Goal: Task Accomplishment & Management: Use online tool/utility

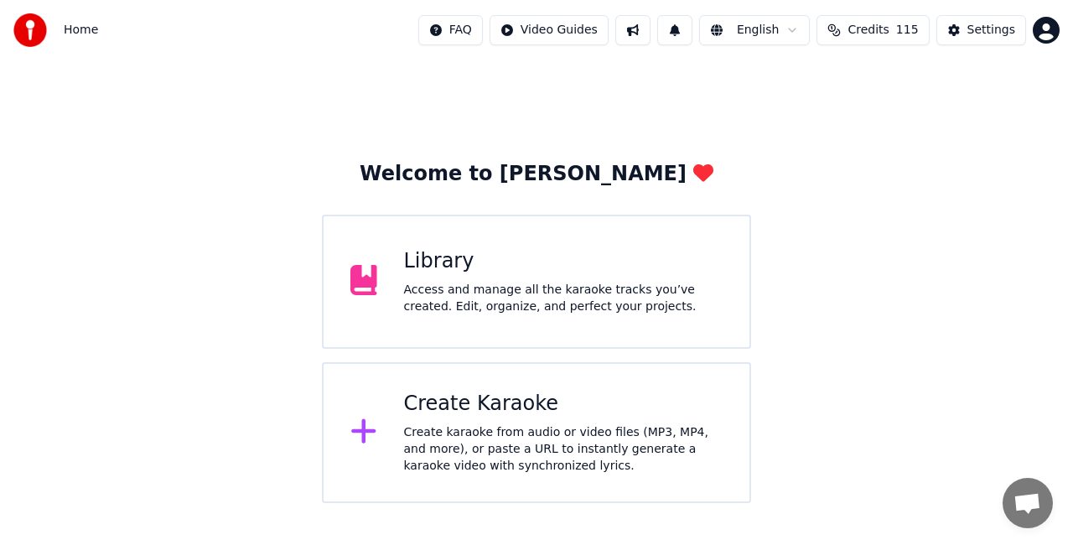
click at [543, 441] on div "Create karaoke from audio or video files (MP3, MP4, and more), or paste a URL t…" at bounding box center [563, 449] width 319 height 50
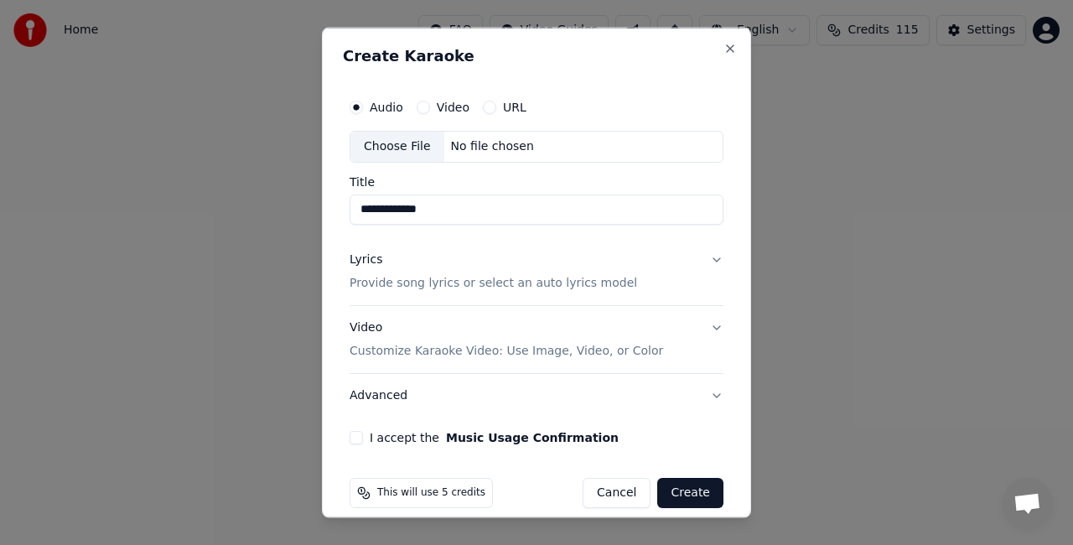
click at [417, 144] on div "Choose File" at bounding box center [397, 147] width 94 height 30
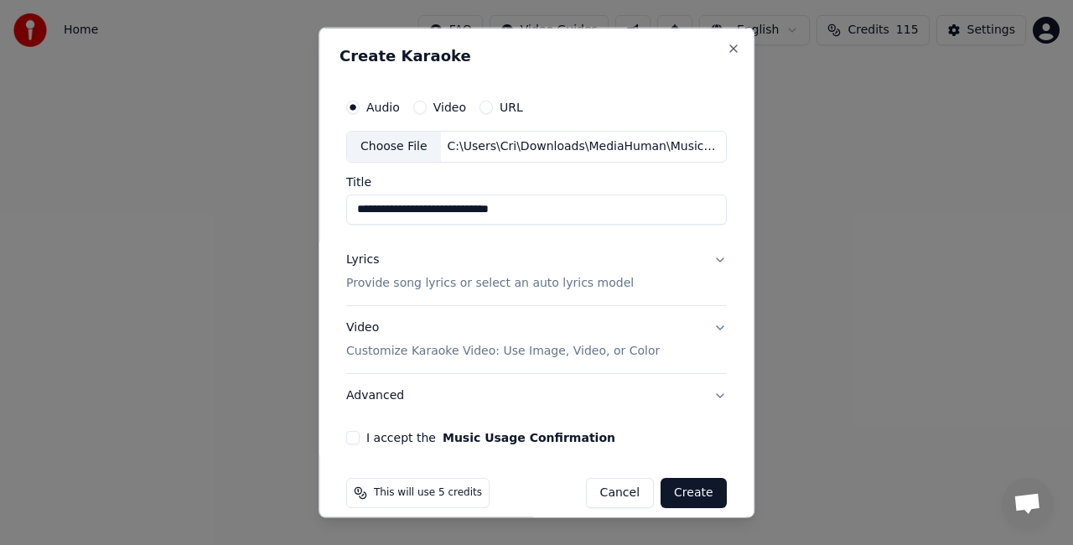
drag, startPoint x: 451, startPoint y: 210, endPoint x: 223, endPoint y: 201, distance: 228.1
click at [223, 201] on body "**********" at bounding box center [536, 251] width 1073 height 503
type input "**********"
click at [703, 256] on button "Lyrics Provide song lyrics or select an auto lyrics model" at bounding box center [536, 270] width 381 height 67
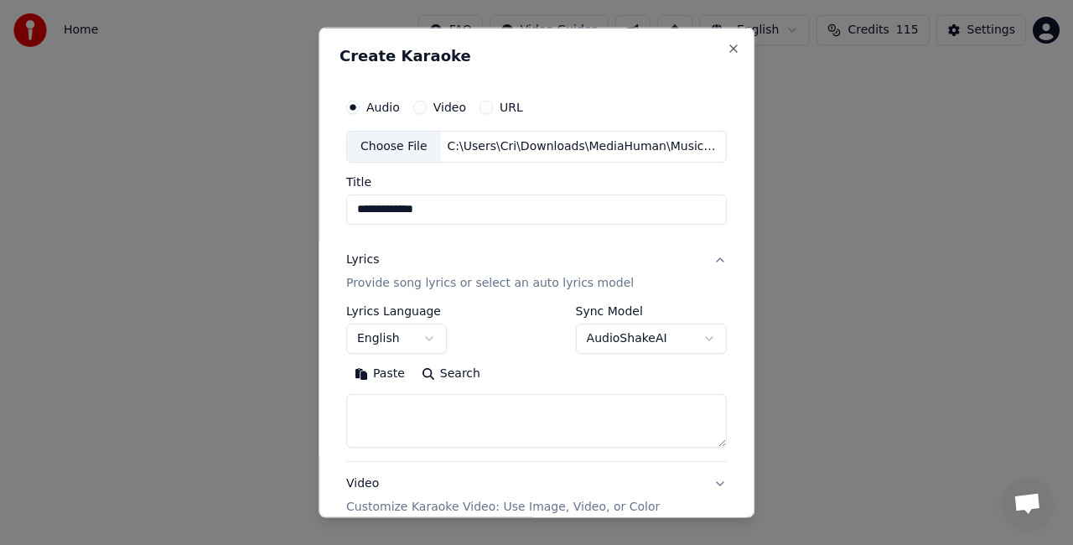
click at [387, 372] on button "Paste" at bounding box center [379, 373] width 67 height 27
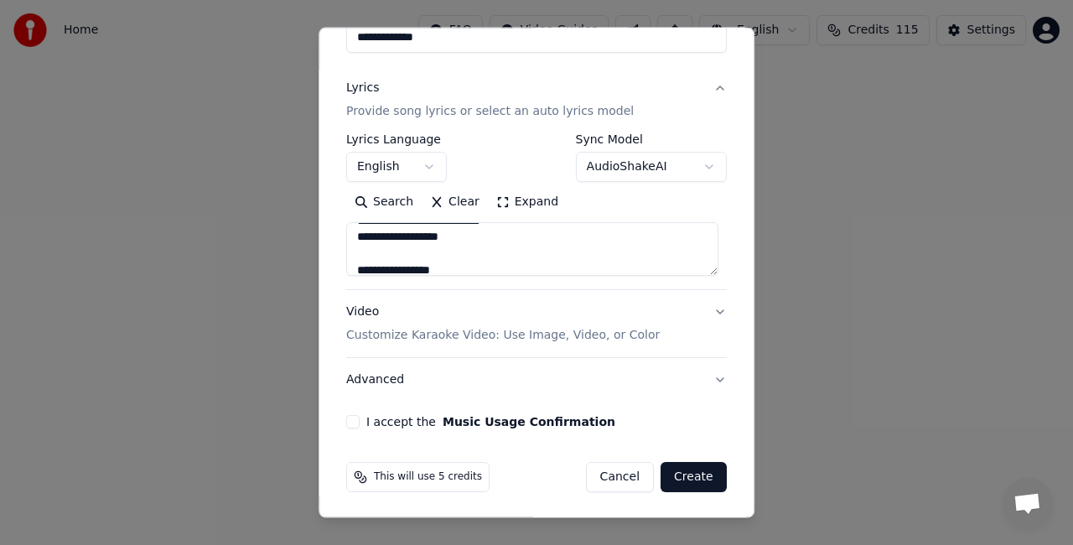
click at [707, 372] on button "Advanced" at bounding box center [536, 380] width 381 height 44
type textarea "**********"
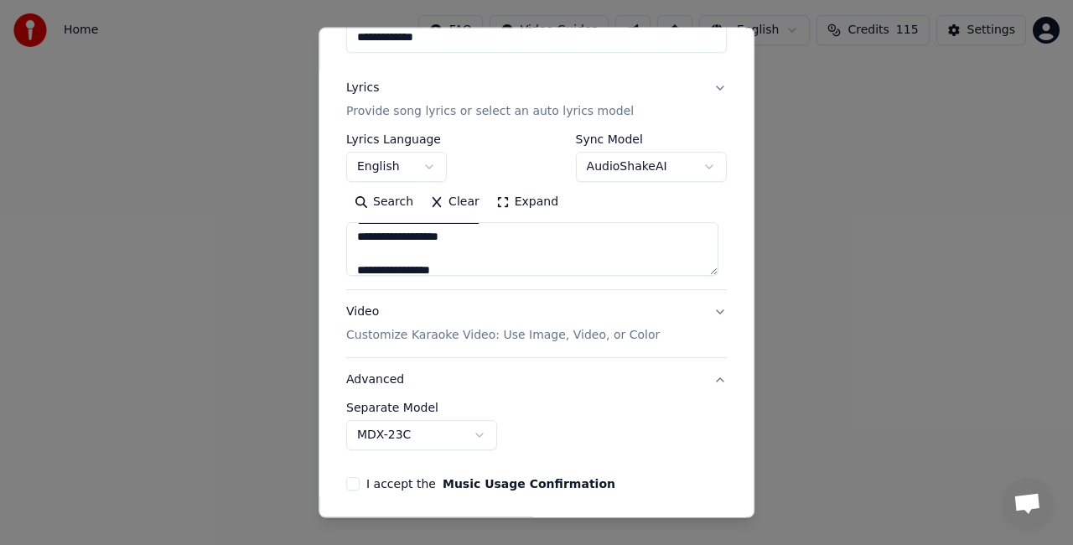
scroll to position [77, 0]
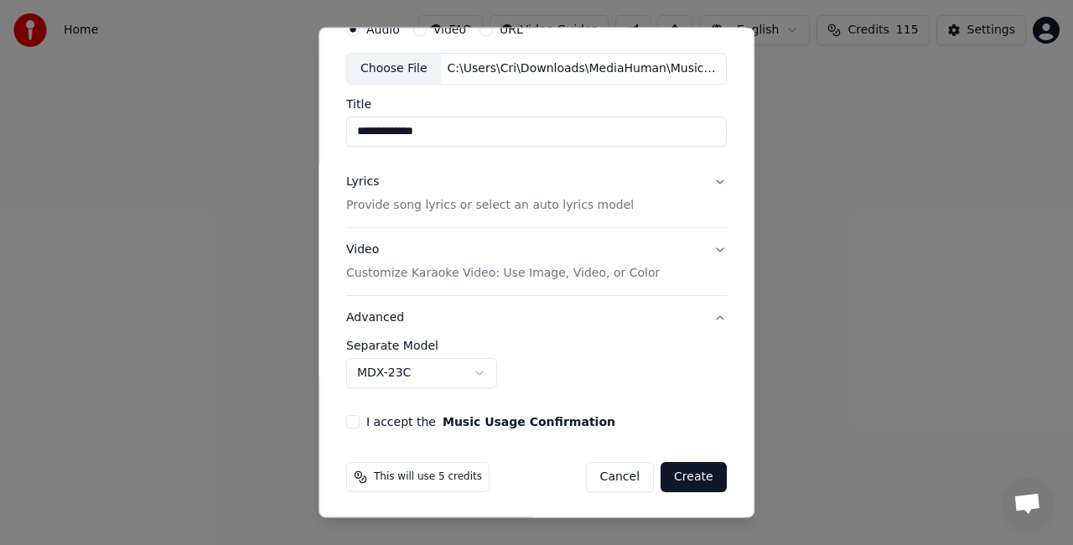
click at [479, 369] on body "**********" at bounding box center [536, 251] width 1073 height 503
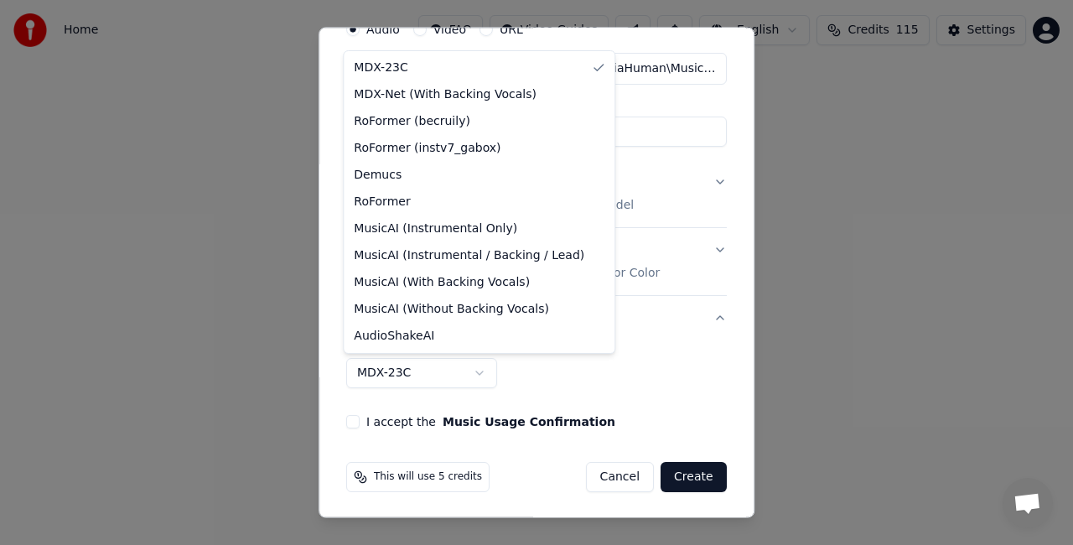
select select "**********"
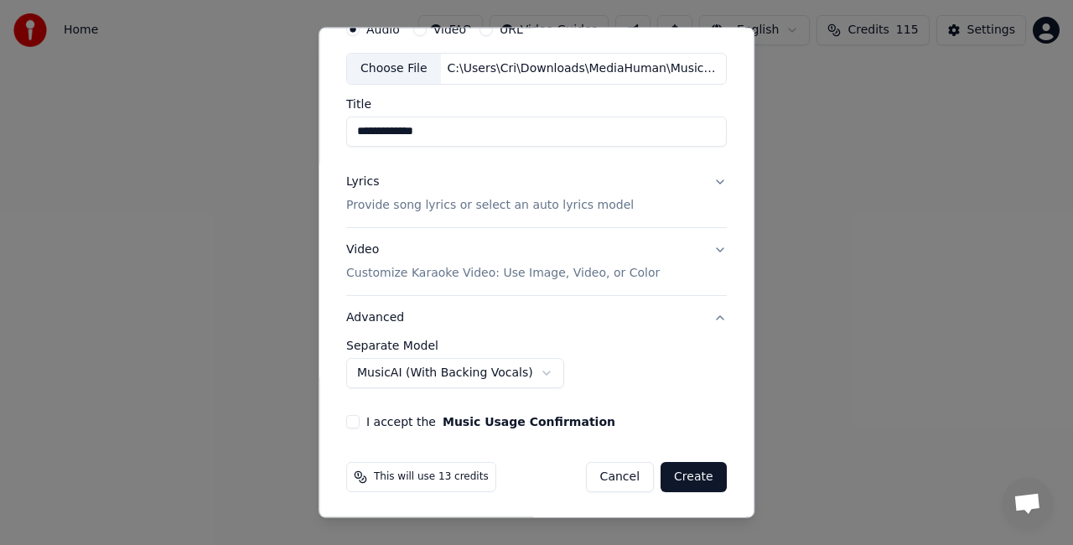
click at [354, 419] on button "I accept the Music Usage Confirmation" at bounding box center [352, 421] width 13 height 13
click at [684, 476] on button "Create" at bounding box center [693, 477] width 66 height 30
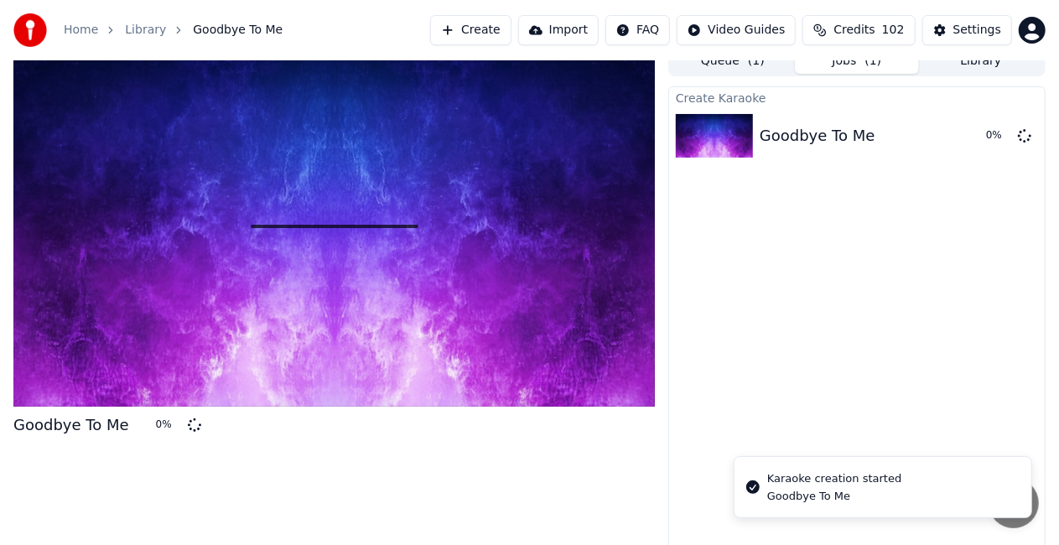
scroll to position [18, 0]
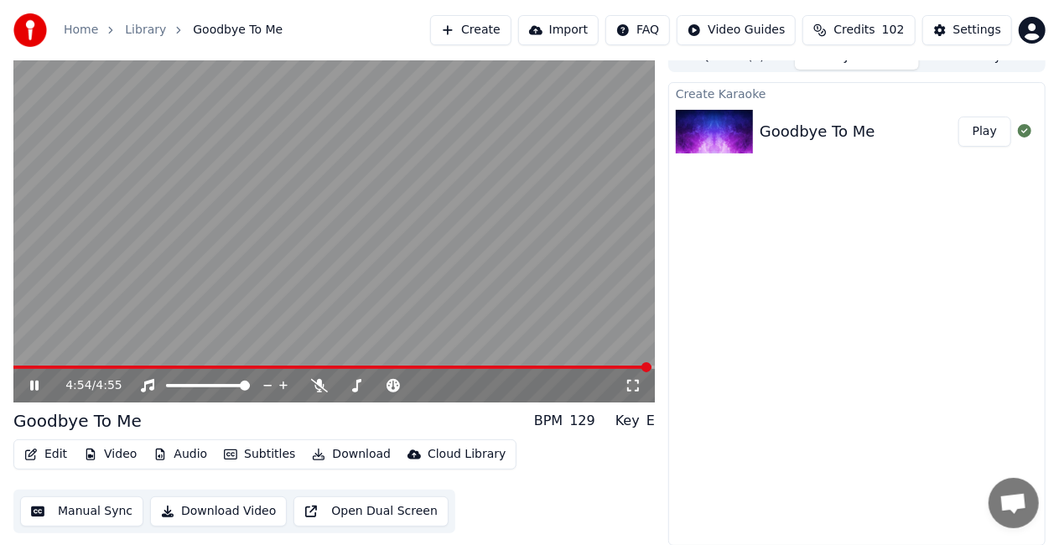
click at [62, 450] on button "Edit" at bounding box center [46, 454] width 56 height 23
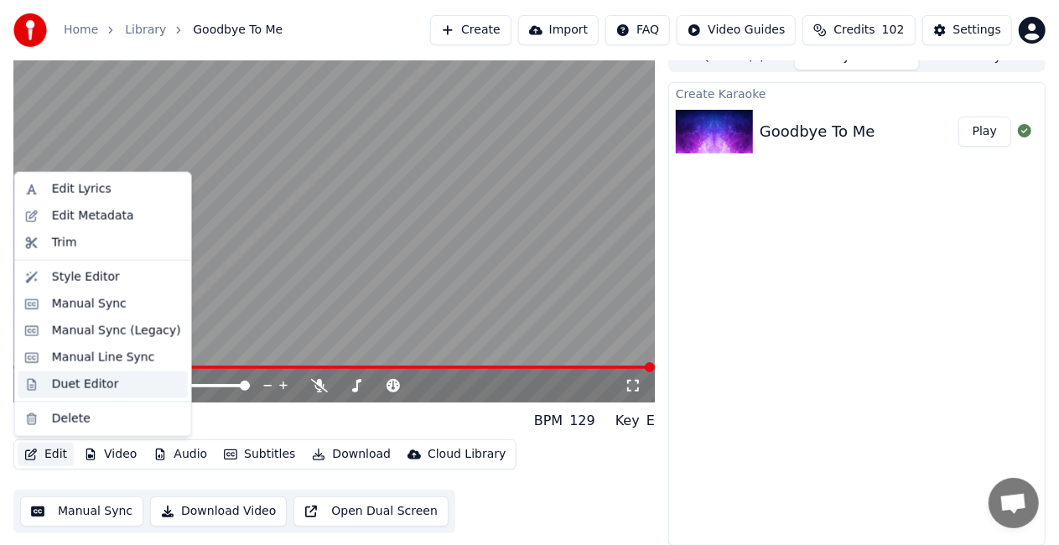
click at [65, 383] on div "Duet Editor" at bounding box center [85, 384] width 67 height 17
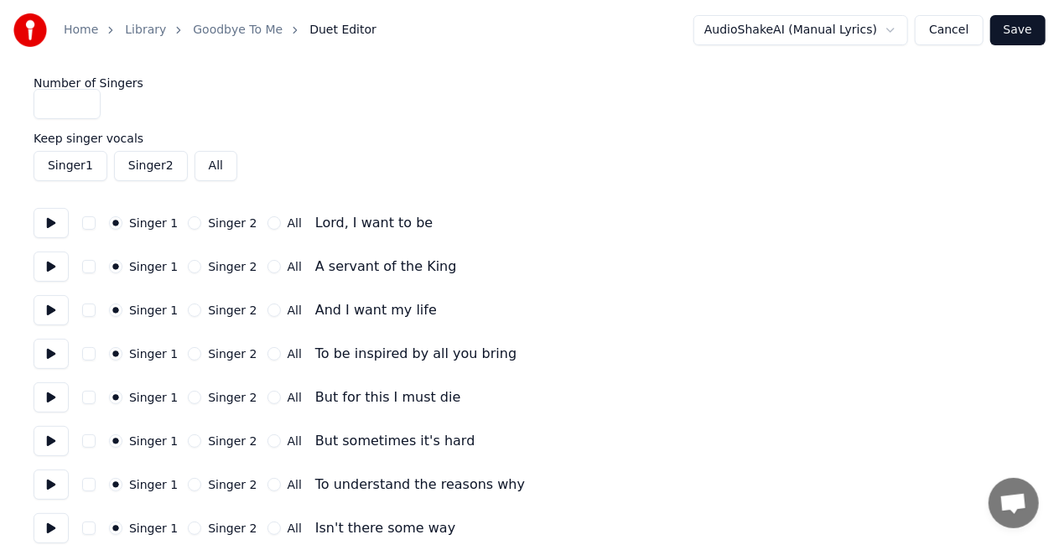
click at [951, 32] on button "Cancel" at bounding box center [948, 30] width 68 height 30
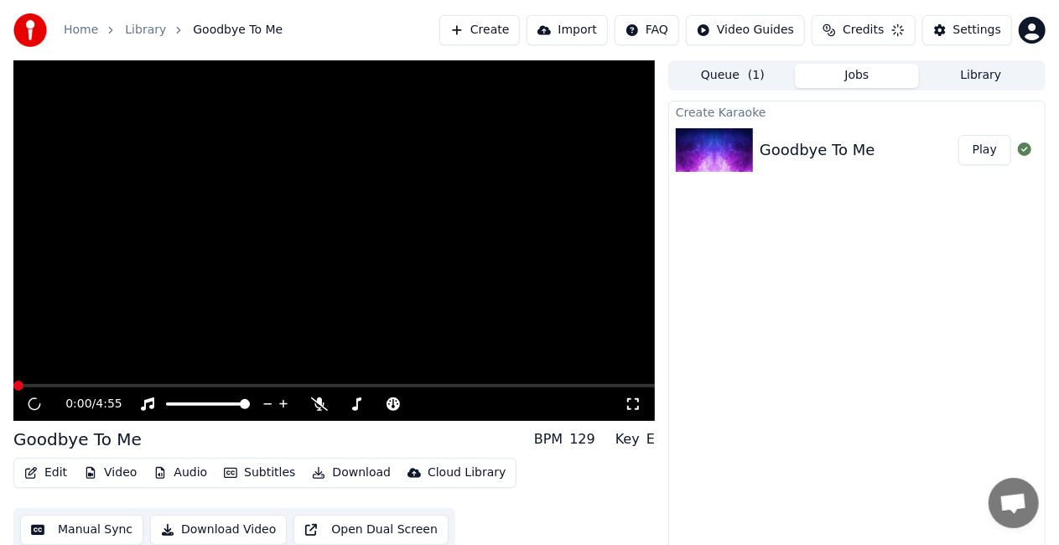
scroll to position [18, 0]
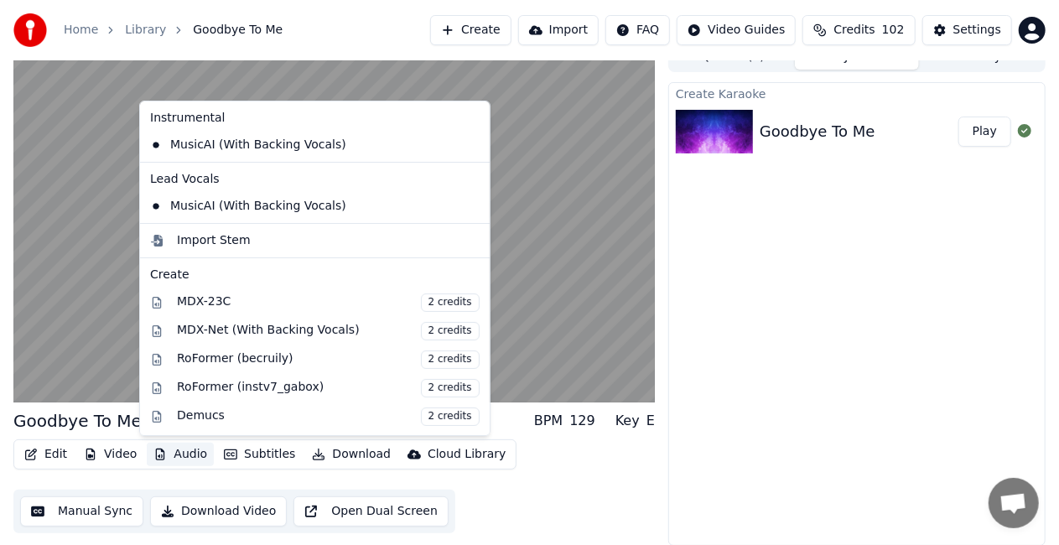
click at [174, 454] on button "Audio" at bounding box center [180, 454] width 67 height 23
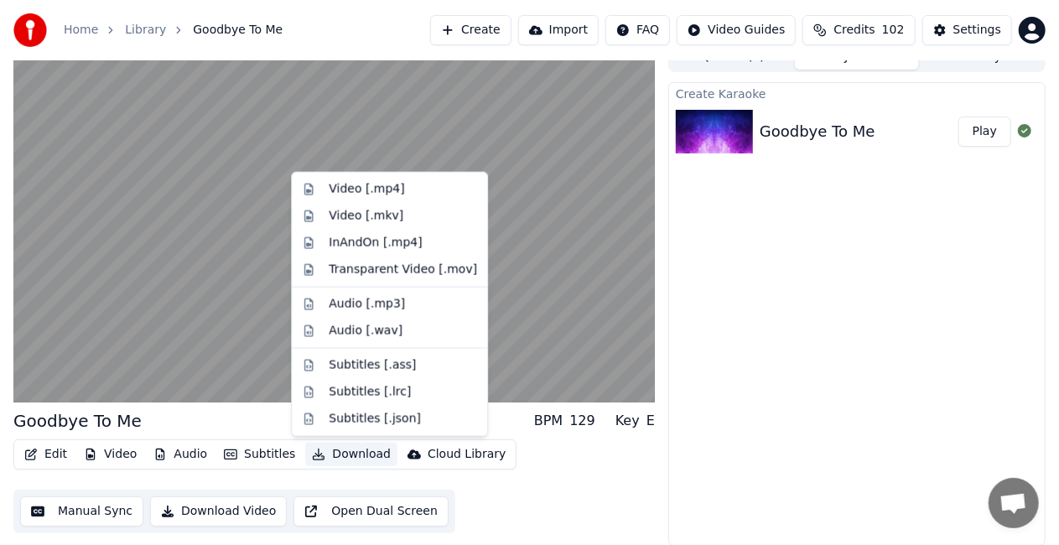
click at [734, 484] on div "Create Karaoke Goodbye To Me Play" at bounding box center [856, 313] width 377 height 463
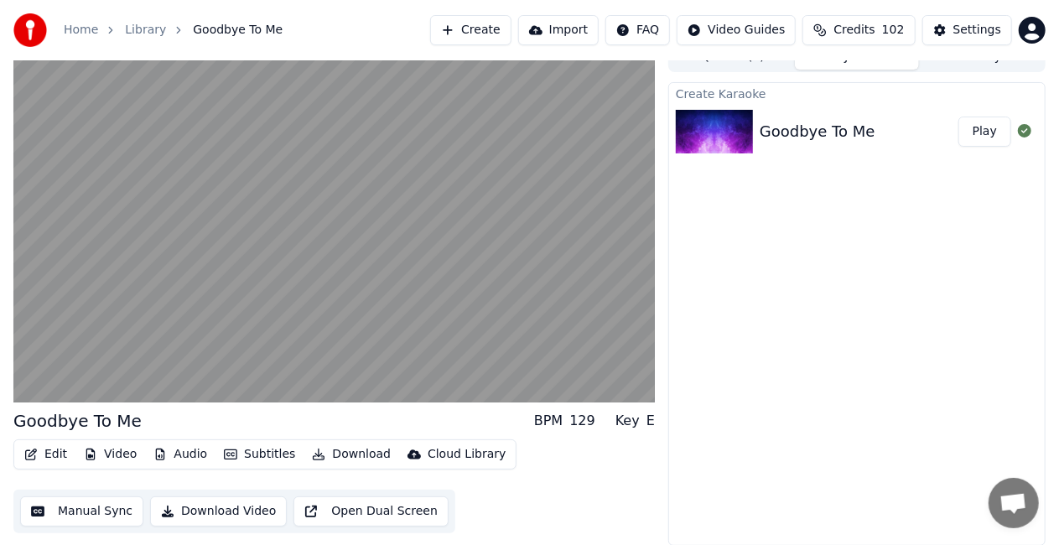
click at [638, 419] on div "Key" at bounding box center [627, 421] width 24 height 20
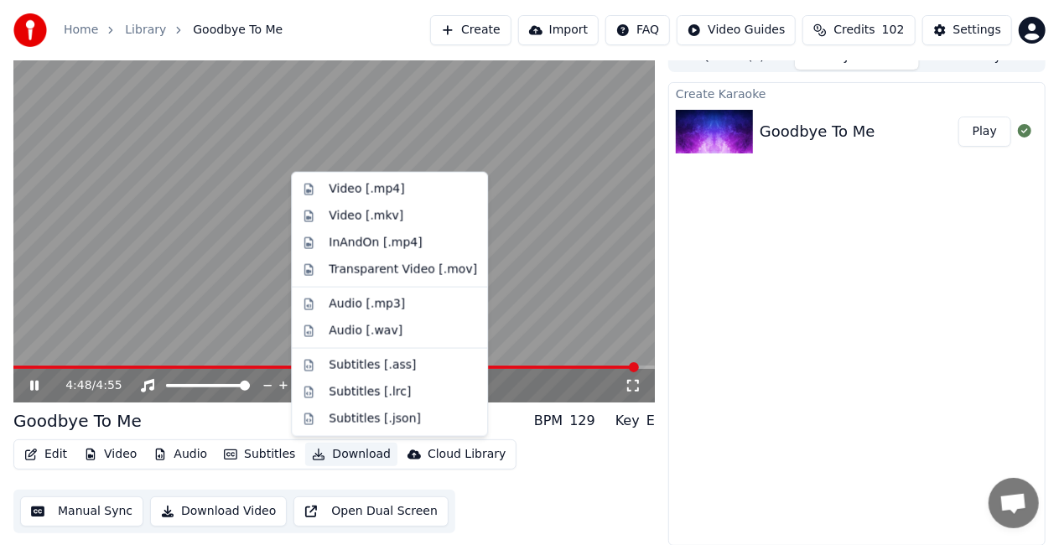
click at [348, 456] on button "Download" at bounding box center [351, 454] width 92 height 23
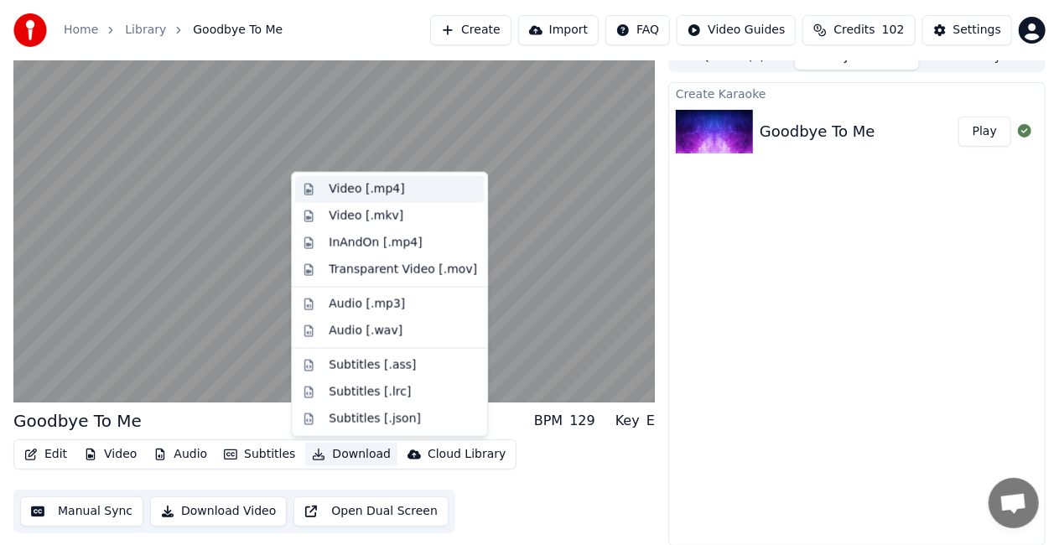
click at [335, 189] on div "Video [.mp4]" at bounding box center [366, 189] width 75 height 17
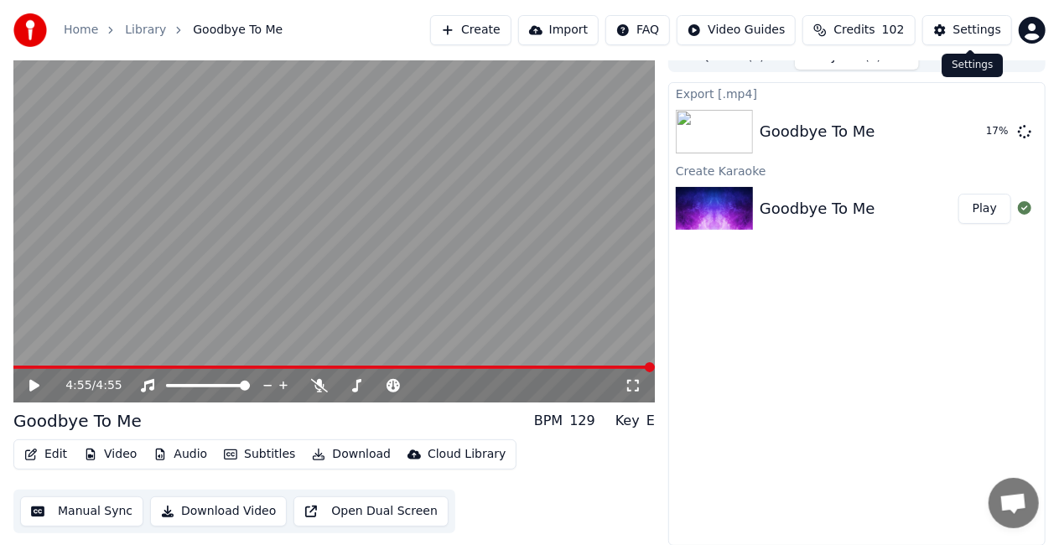
click at [992, 30] on div "Settings" at bounding box center [977, 30] width 48 height 17
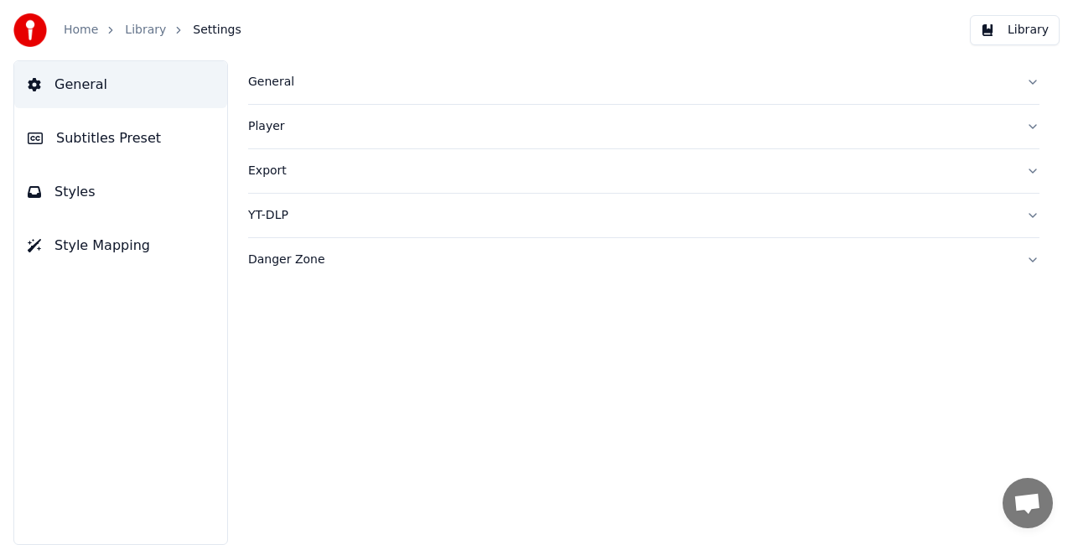
click at [131, 136] on span "Subtitles Preset" at bounding box center [108, 138] width 105 height 20
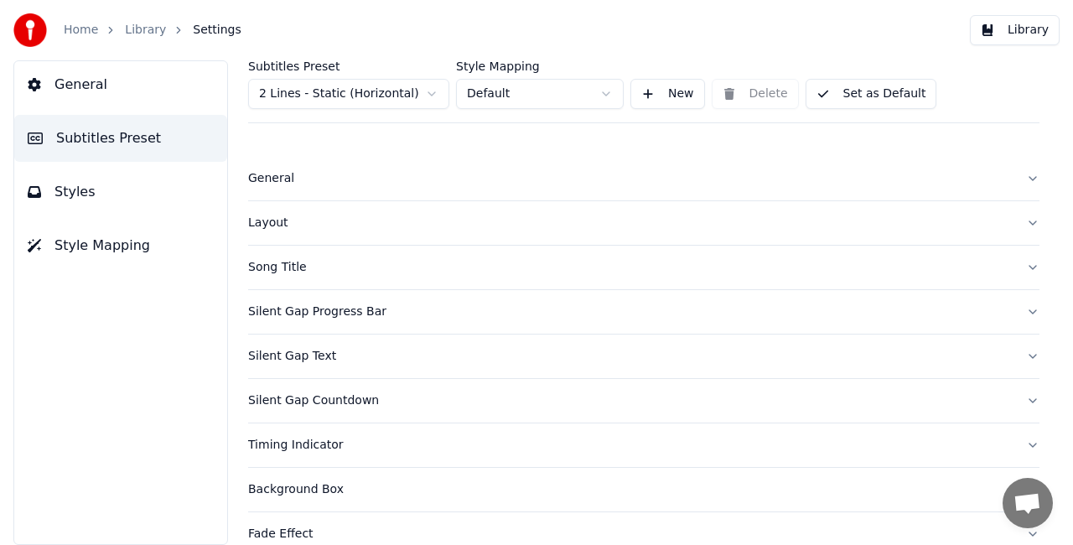
click at [394, 233] on button "Layout" at bounding box center [643, 223] width 791 height 44
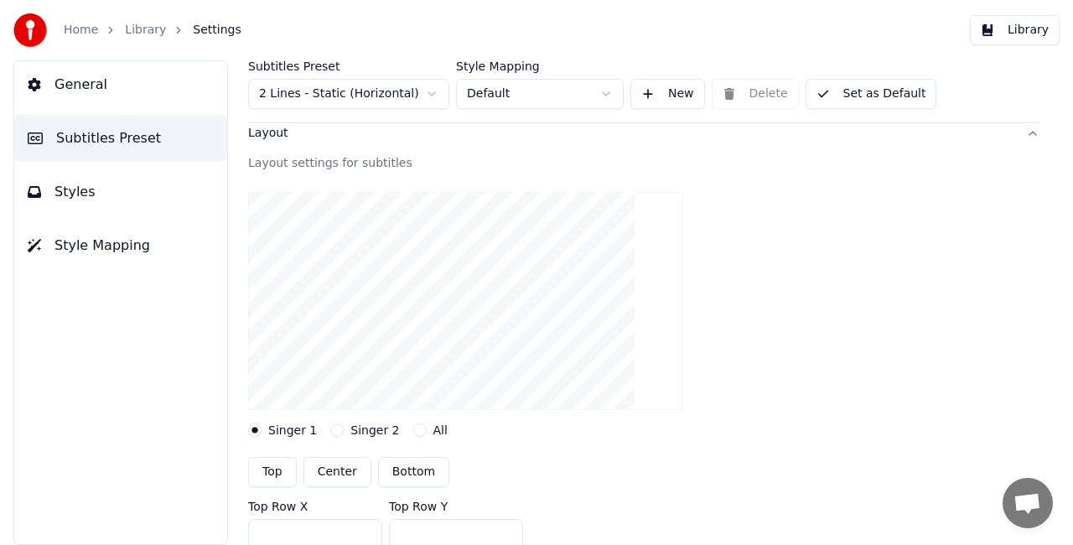
scroll to position [168, 0]
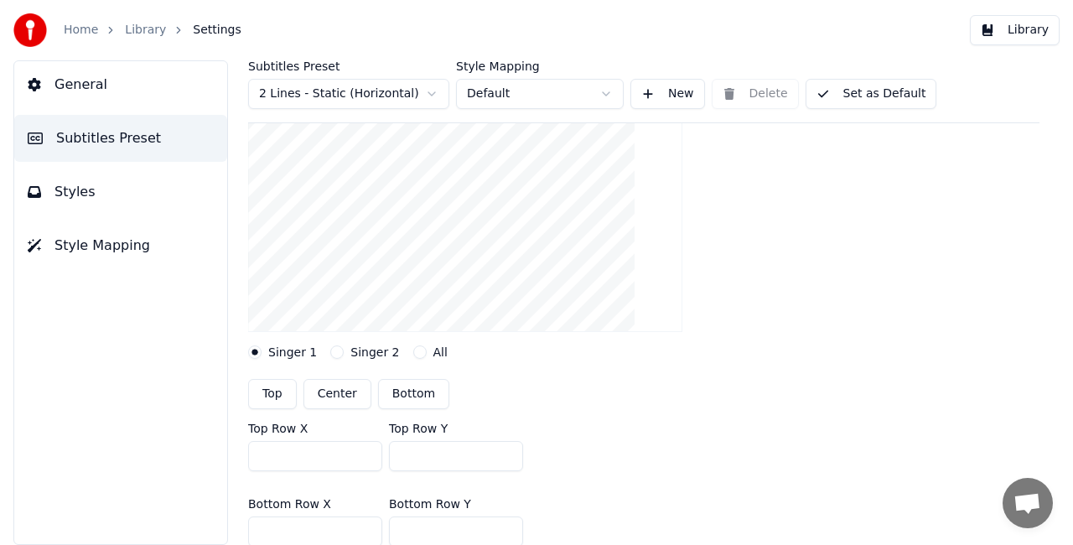
click at [433, 352] on label "All" at bounding box center [440, 352] width 14 height 12
click at [423, 352] on button "All" at bounding box center [419, 351] width 13 height 13
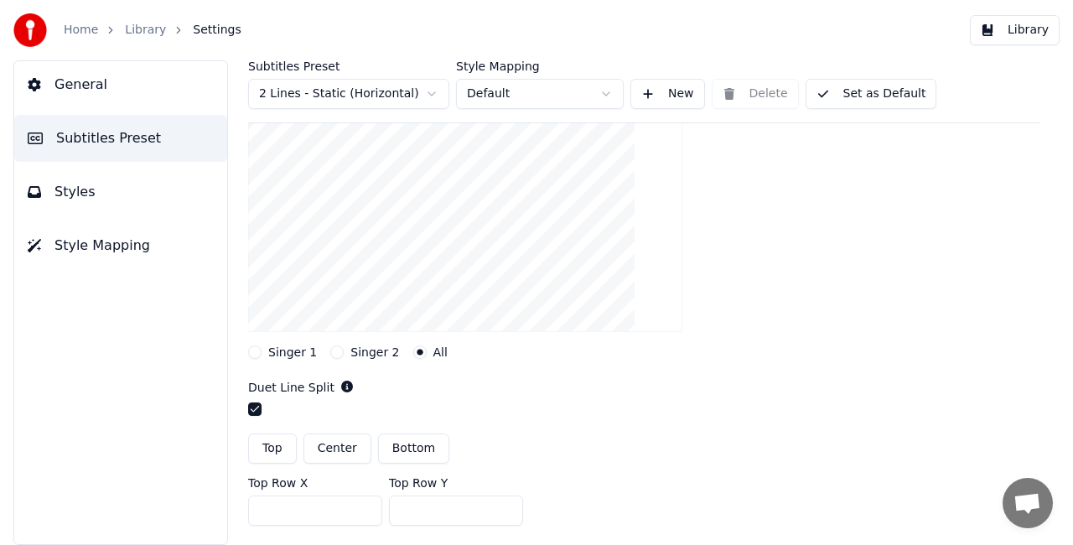
click at [417, 353] on circle "button" at bounding box center [420, 353] width 6 height 6
click at [253, 412] on button "button" at bounding box center [254, 408] width 13 height 13
click at [339, 448] on button "Center" at bounding box center [337, 448] width 68 height 30
click at [256, 404] on button "button" at bounding box center [254, 408] width 13 height 13
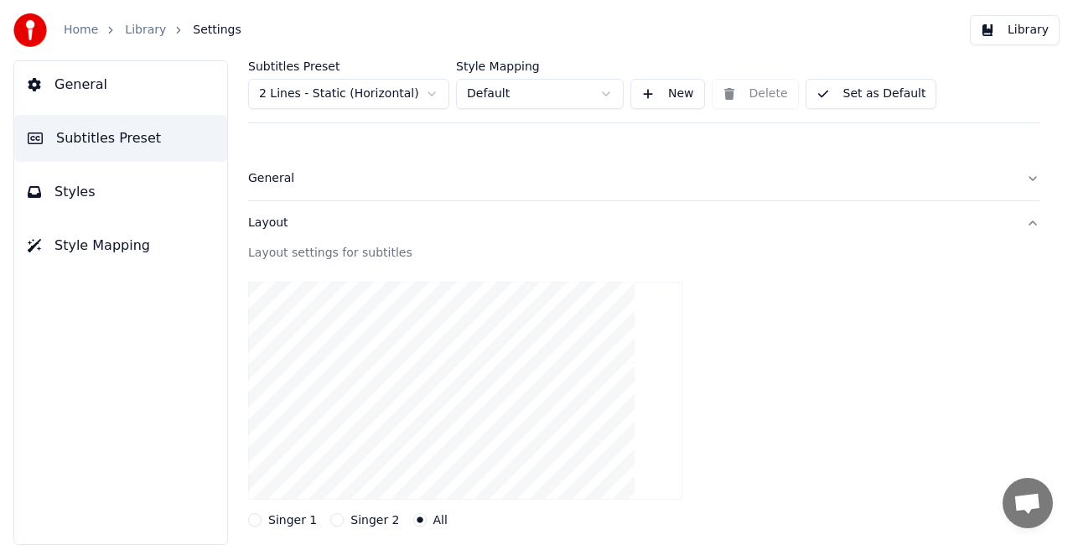
scroll to position [0, 0]
click at [880, 92] on button "Set as Default" at bounding box center [871, 94] width 132 height 30
click at [843, 99] on button "Set as Default" at bounding box center [871, 94] width 132 height 30
click at [85, 80] on span "General" at bounding box center [80, 85] width 53 height 20
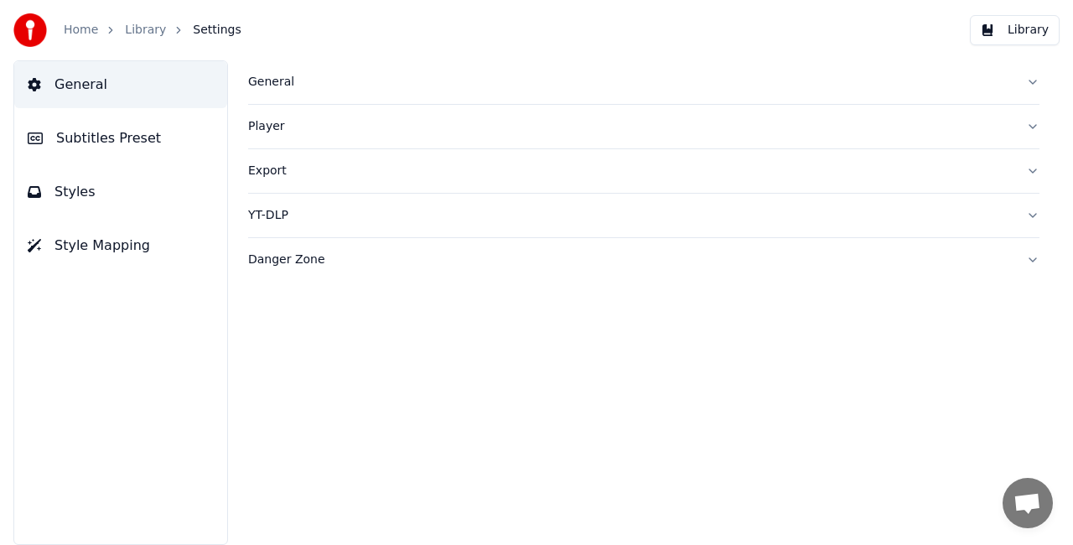
click at [293, 171] on div "Export" at bounding box center [630, 171] width 764 height 17
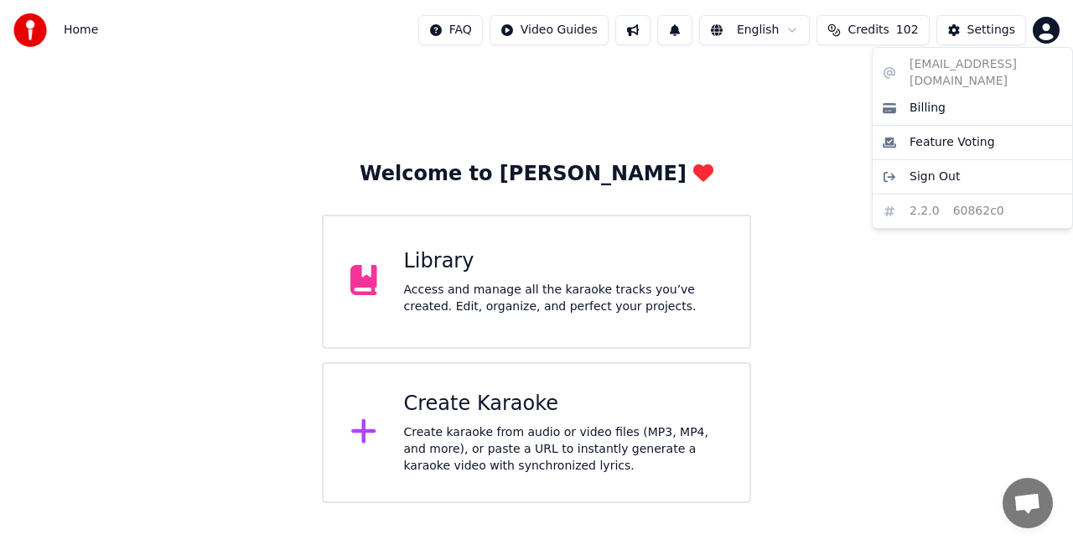
click at [1048, 34] on html "Home FAQ Video Guides English Credits 102 Settings Welcome to Youka Library Acc…" at bounding box center [536, 251] width 1073 height 503
click at [919, 423] on html "Home FAQ Video Guides English Credits 102 Settings Welcome to Youka Library Acc…" at bounding box center [536, 251] width 1073 height 503
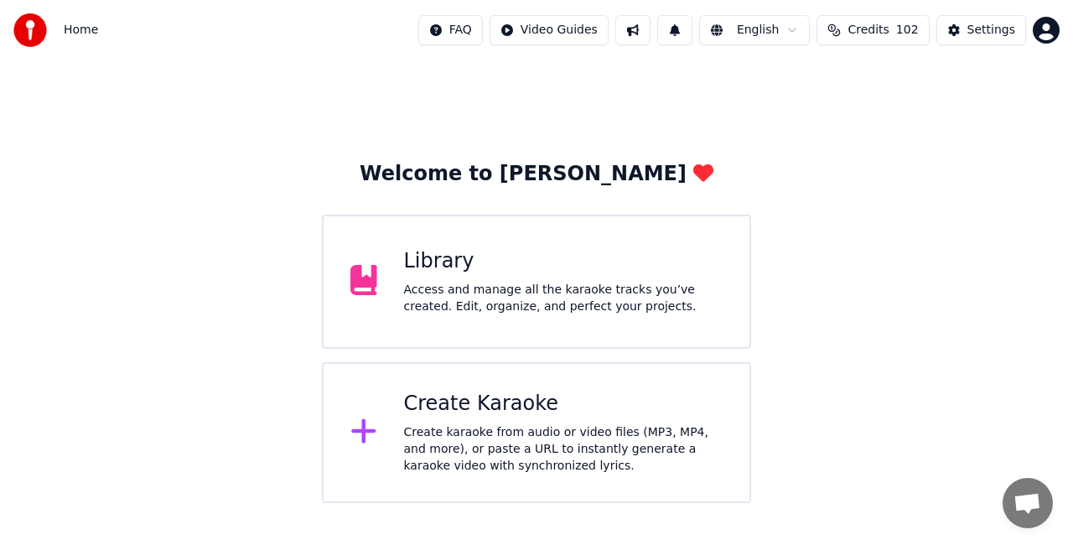
click at [599, 288] on div "Access and manage all the karaoke tracks you’ve created. Edit, organize, and pe…" at bounding box center [563, 299] width 319 height 34
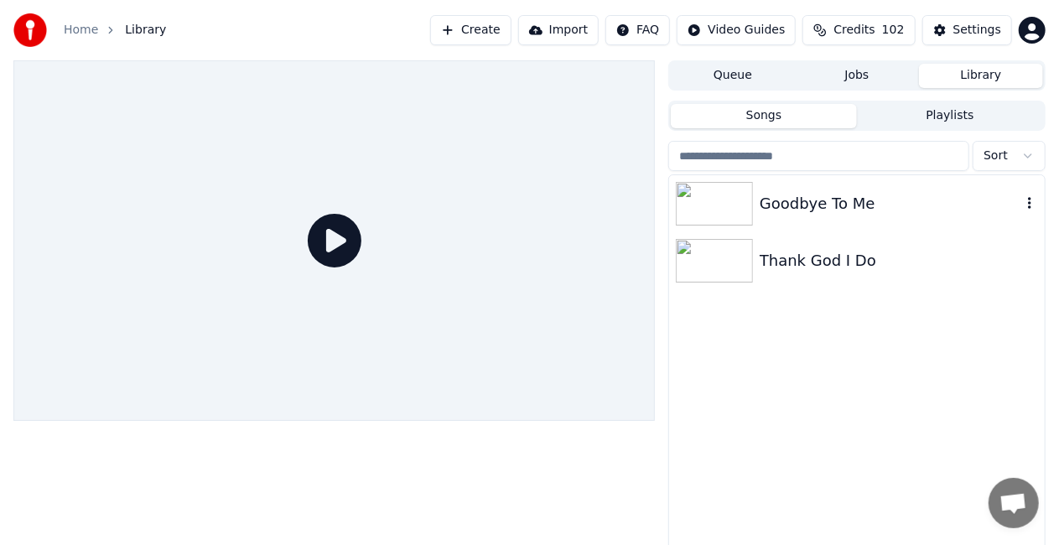
click at [967, 203] on div "Goodbye To Me" at bounding box center [889, 203] width 261 height 23
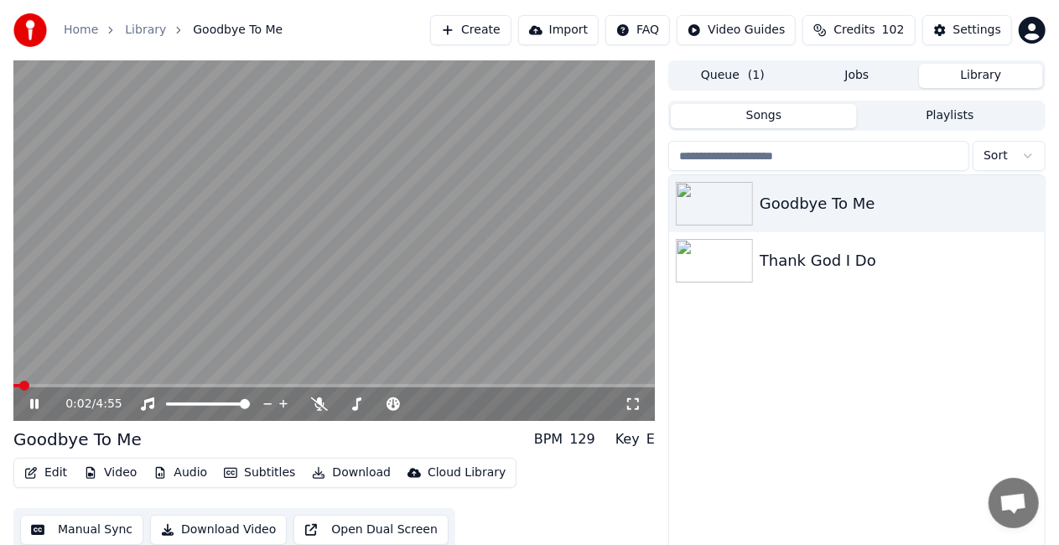
click at [34, 408] on icon at bounding box center [34, 404] width 8 height 10
click at [597, 28] on button "Import" at bounding box center [558, 30] width 80 height 30
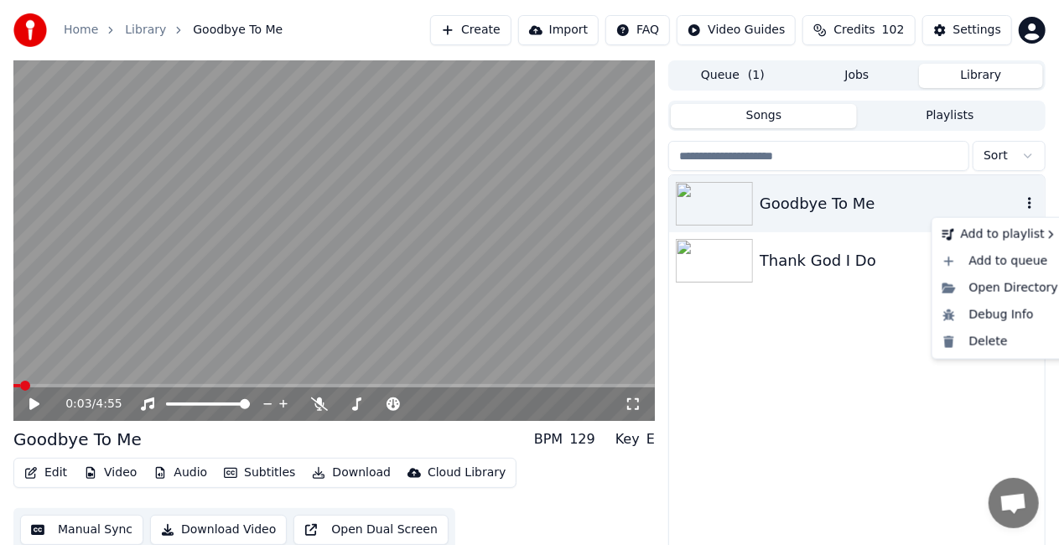
click at [1031, 208] on icon "button" at bounding box center [1029, 203] width 3 height 12
click at [1016, 290] on div "Open Directory" at bounding box center [999, 288] width 129 height 27
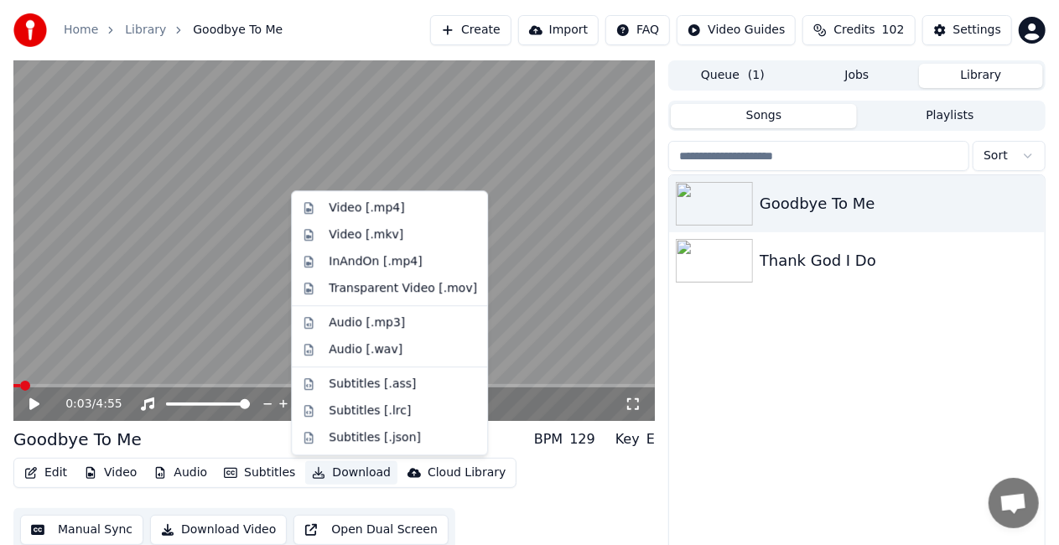
click at [343, 470] on button "Download" at bounding box center [351, 472] width 92 height 23
click at [381, 206] on div "Video [.mp4]" at bounding box center [366, 207] width 75 height 17
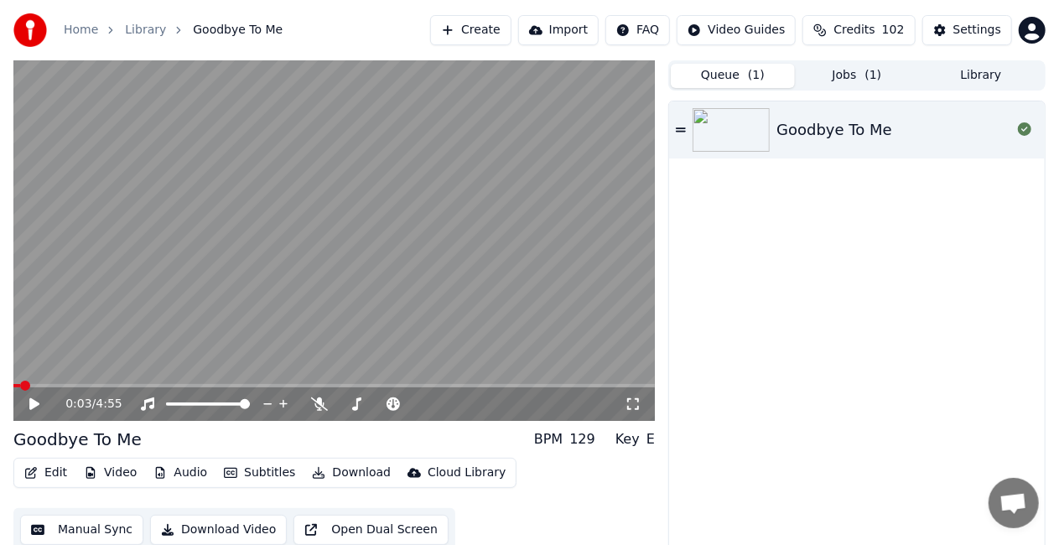
click at [743, 75] on button "Queue ( 1 )" at bounding box center [733, 76] width 124 height 24
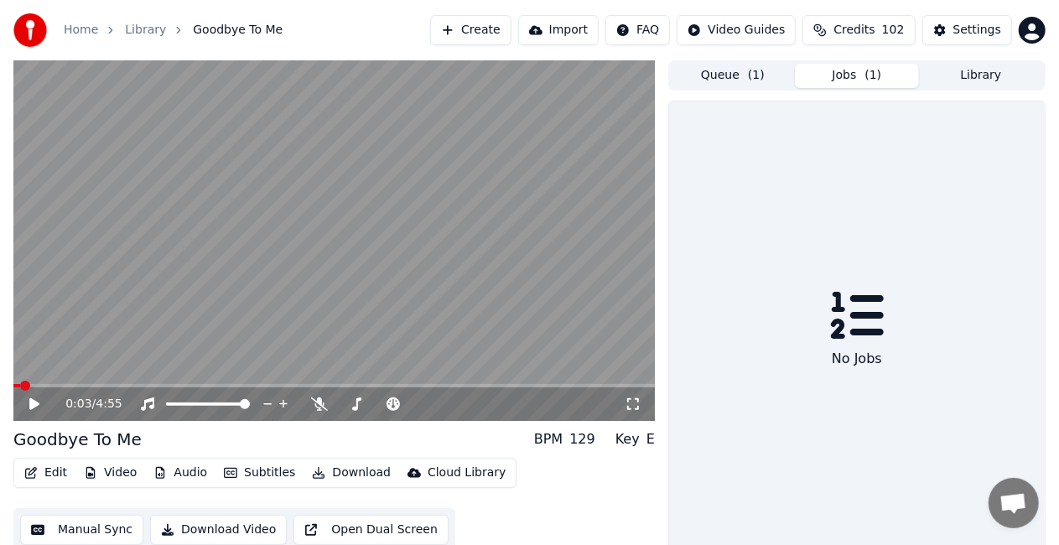
click at [852, 74] on button "Jobs ( 1 )" at bounding box center [857, 76] width 124 height 24
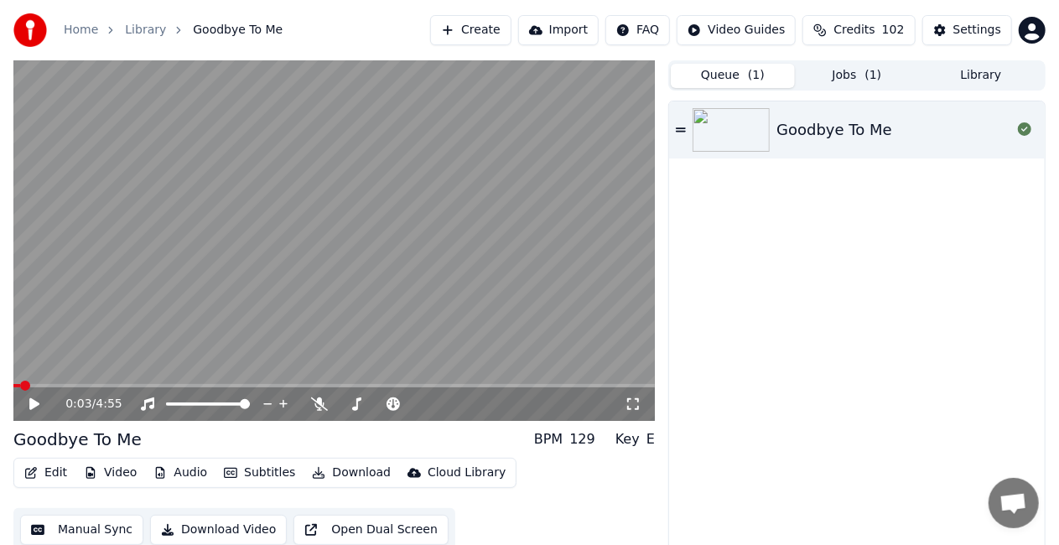
click at [744, 80] on button "Queue ( 1 )" at bounding box center [733, 76] width 124 height 24
click at [845, 74] on button "Jobs ( 1 )" at bounding box center [857, 76] width 124 height 24
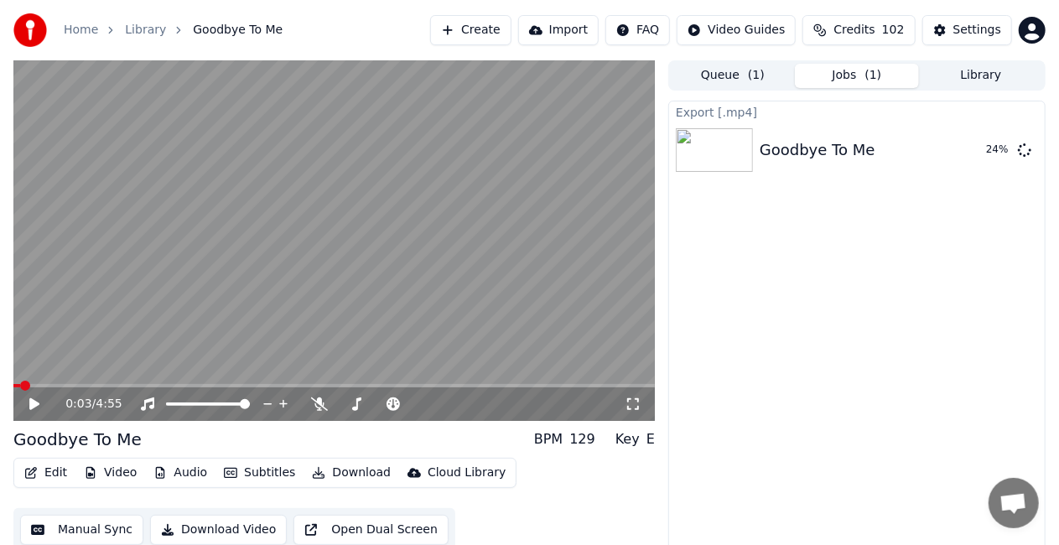
click at [36, 400] on icon at bounding box center [46, 403] width 39 height 13
click at [110, 384] on span at bounding box center [333, 385] width 641 height 3
click at [38, 382] on video at bounding box center [333, 240] width 641 height 360
click at [32, 406] on icon at bounding box center [34, 404] width 10 height 12
click at [31, 401] on icon at bounding box center [34, 404] width 8 height 10
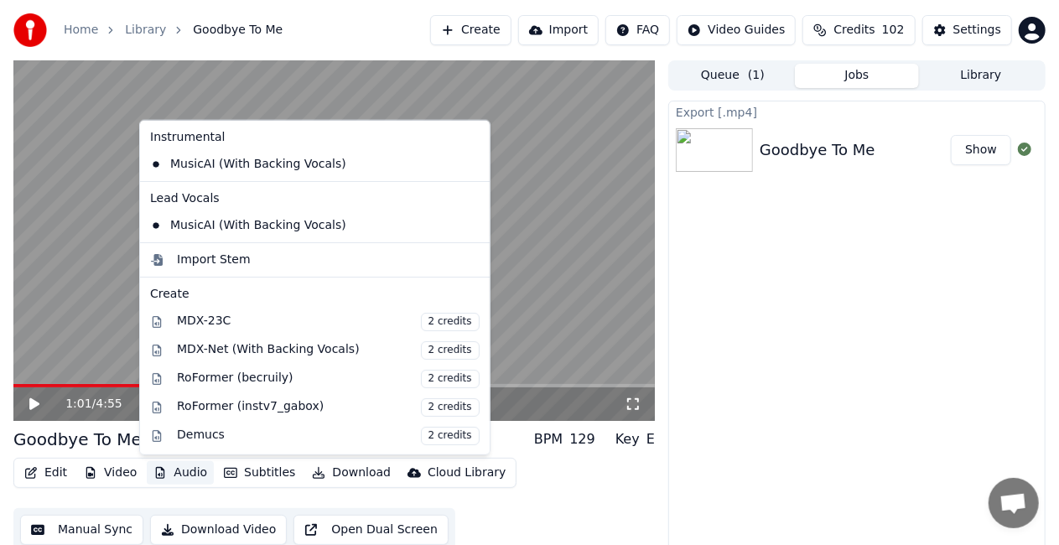
click at [189, 469] on button "Audio" at bounding box center [180, 472] width 67 height 23
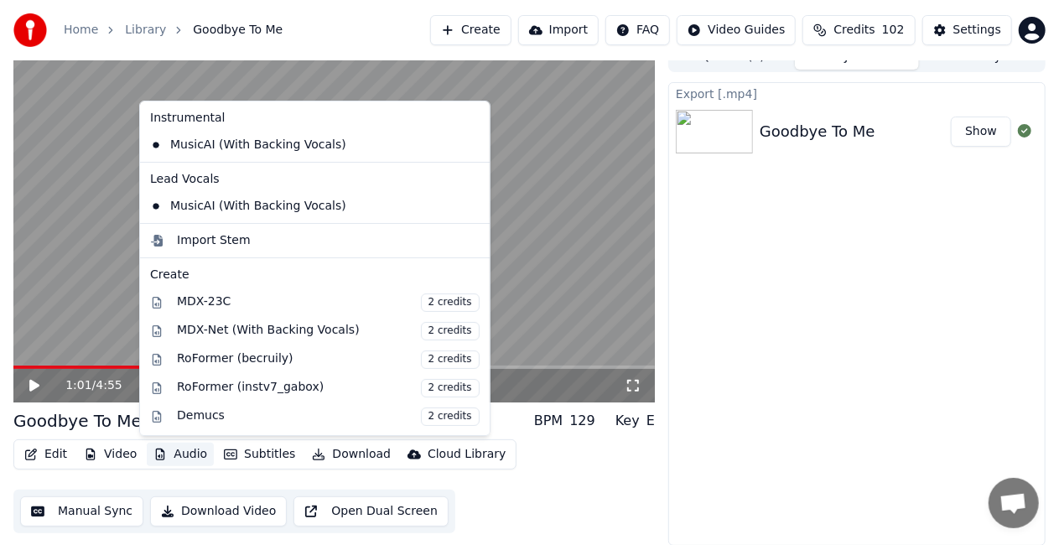
click at [833, 350] on div "Export [.mp4] Goodbye To Me Show" at bounding box center [856, 313] width 377 height 463
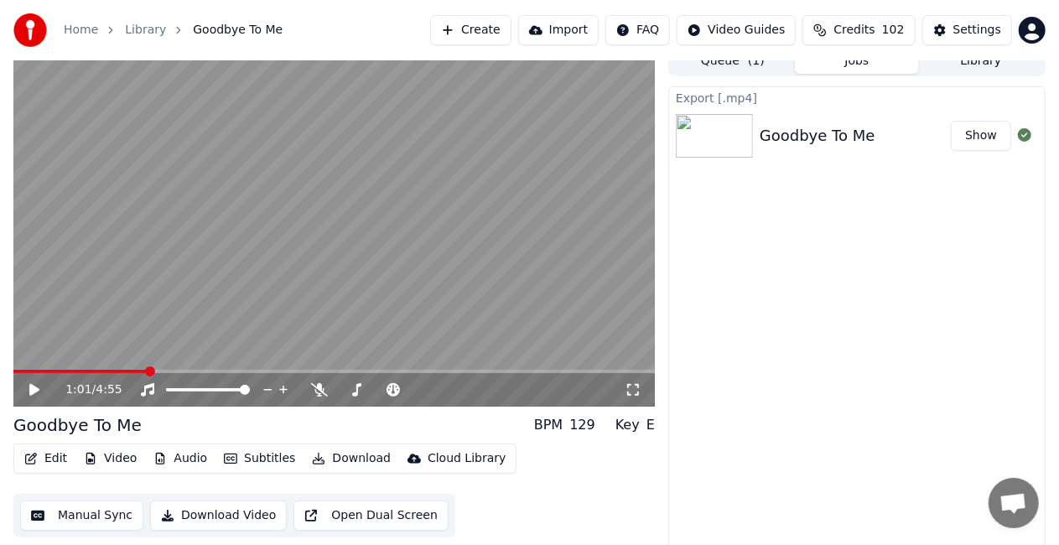
scroll to position [18, 0]
